Goal: Find specific page/section: Find specific page/section

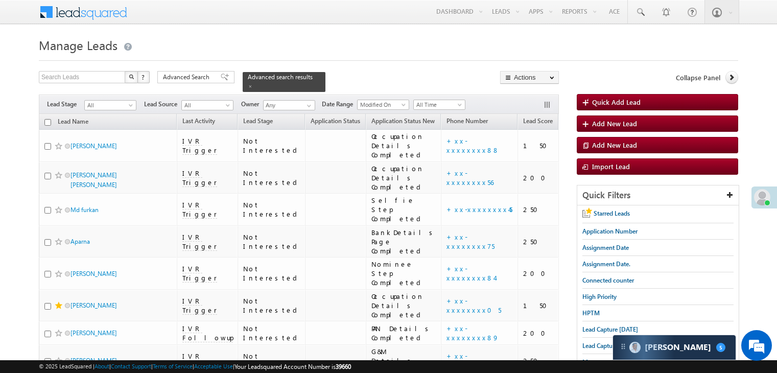
scroll to position [67, 0]
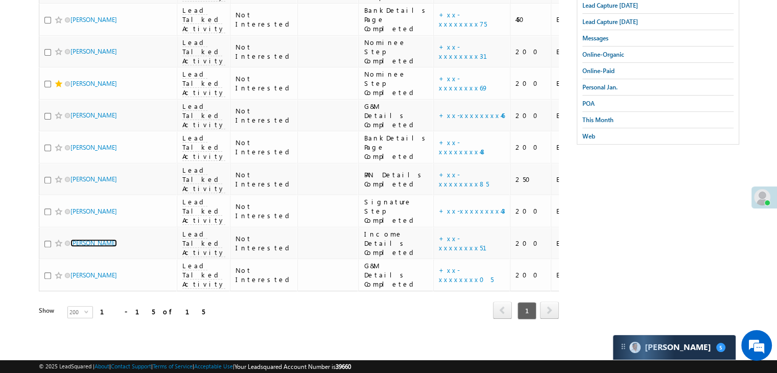
scroll to position [730, 0]
